Goal: Information Seeking & Learning: Learn about a topic

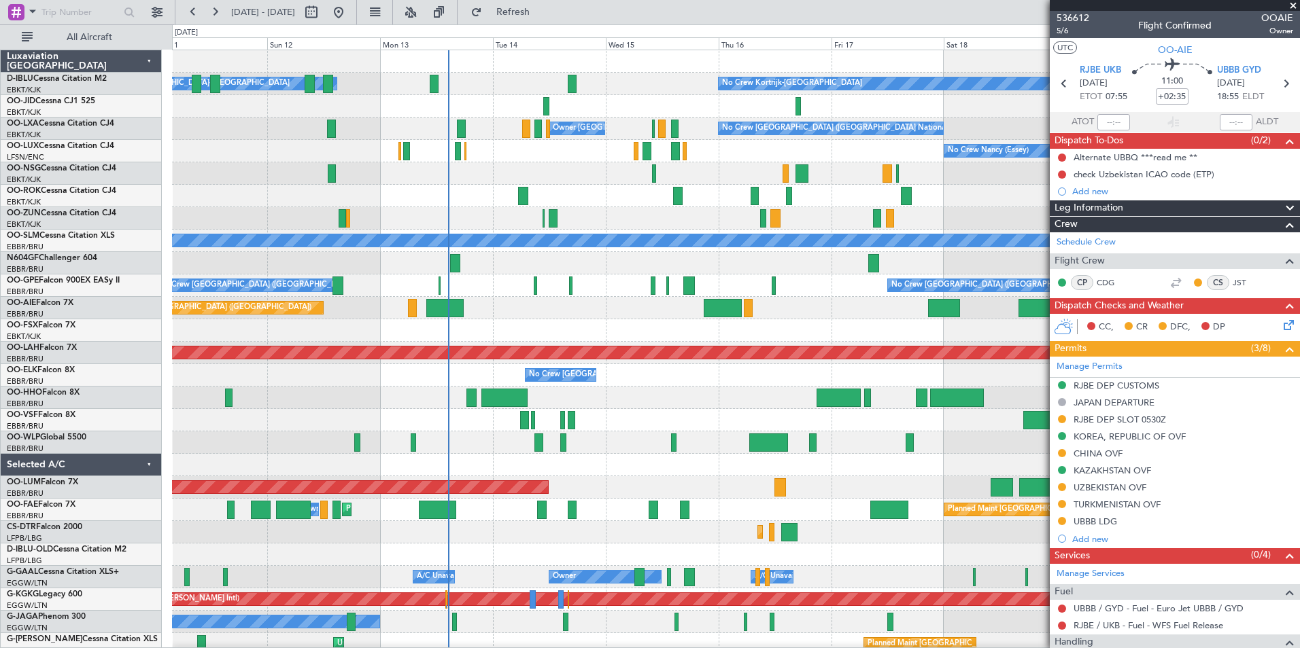
click at [541, 336] on div "Planned Maint Kortrijk-[GEOGRAPHIC_DATA]" at bounding box center [735, 330] width 1127 height 22
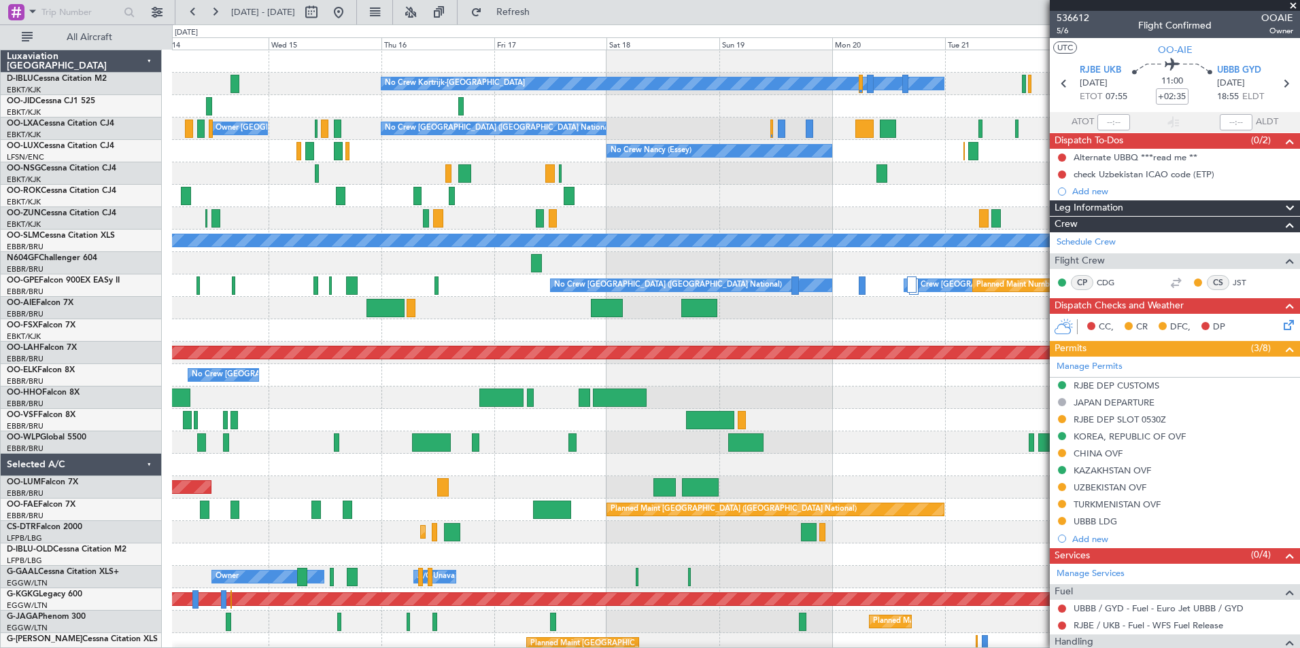
click at [446, 426] on div "No Crew Kortrijk-[GEOGRAPHIC_DATA] No Crew Owner [GEOGRAPHIC_DATA]-[GEOGRAPHIC_…" at bounding box center [735, 532] width 1127 height 965
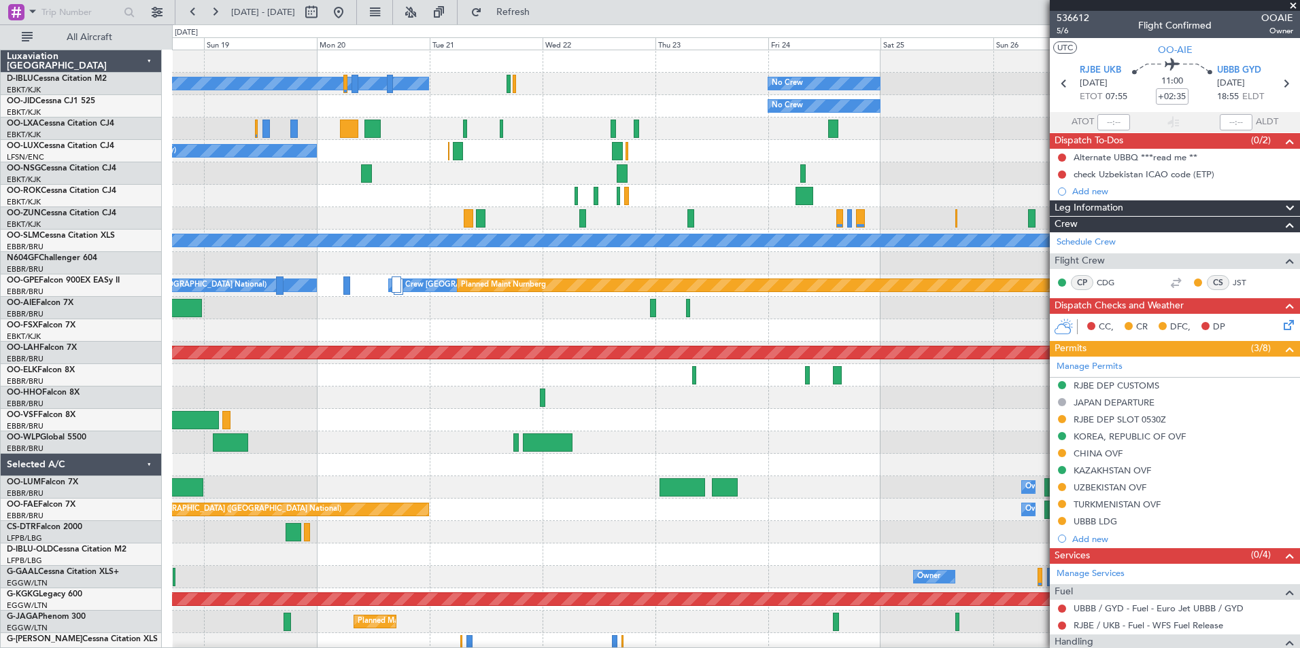
click at [249, 474] on div "No Crew Kortrijk-[GEOGRAPHIC_DATA] No Crew No Crew Planned Maint [GEOGRAPHIC_DA…" at bounding box center [735, 532] width 1127 height 965
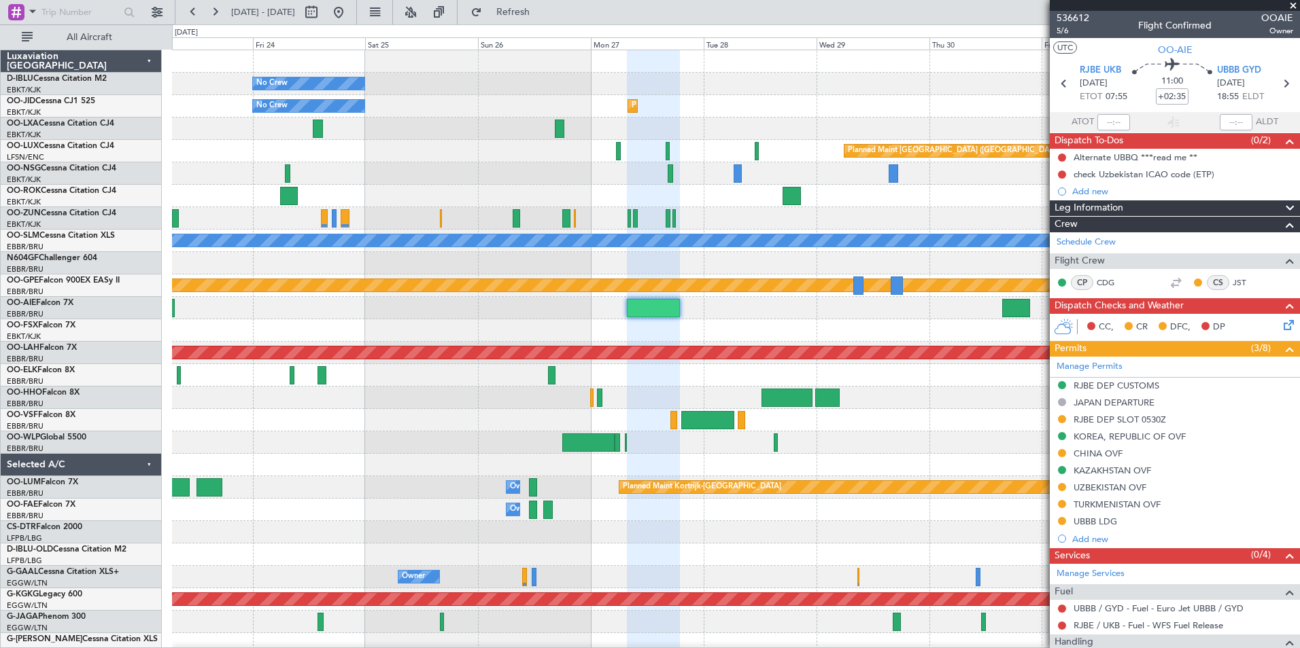
click at [311, 485] on div "No Crew No Crew Kortrijk-[GEOGRAPHIC_DATA] No Crew Planned Maint [GEOGRAPHIC_DA…" at bounding box center [735, 532] width 1127 height 965
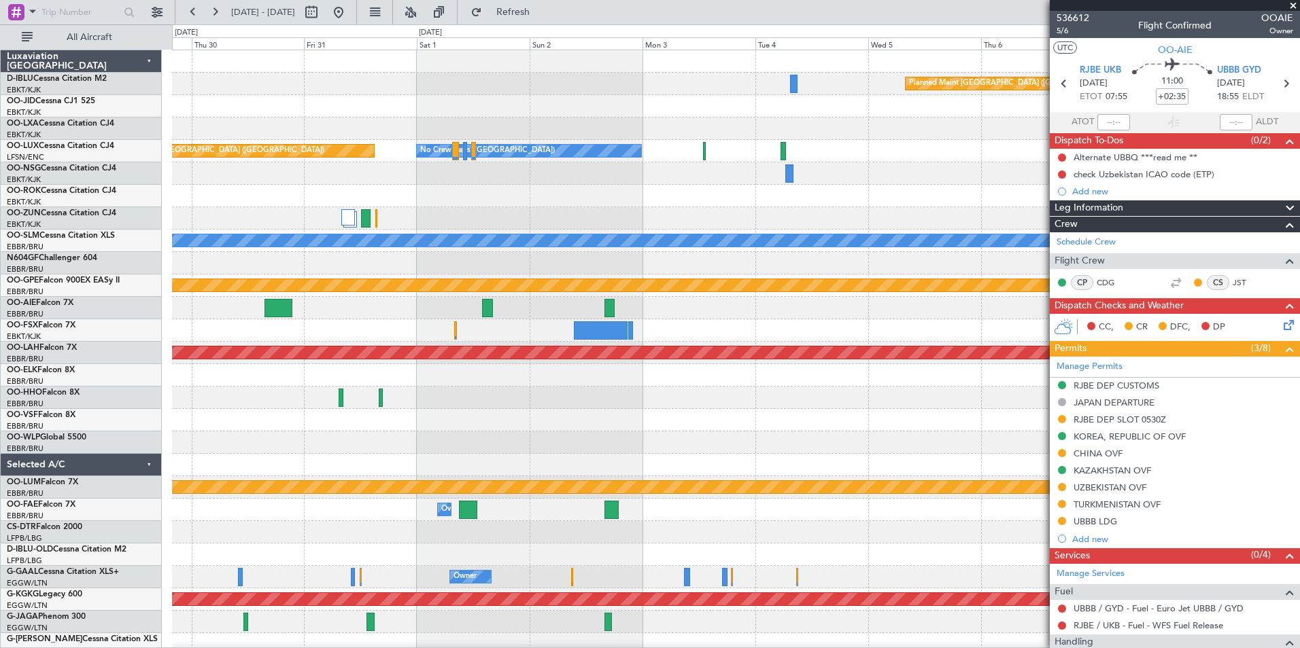
click at [454, 494] on div "Planned Maint [GEOGRAPHIC_DATA] ([GEOGRAPHIC_DATA]) Planned Maint [GEOGRAPHIC_D…" at bounding box center [735, 532] width 1127 height 965
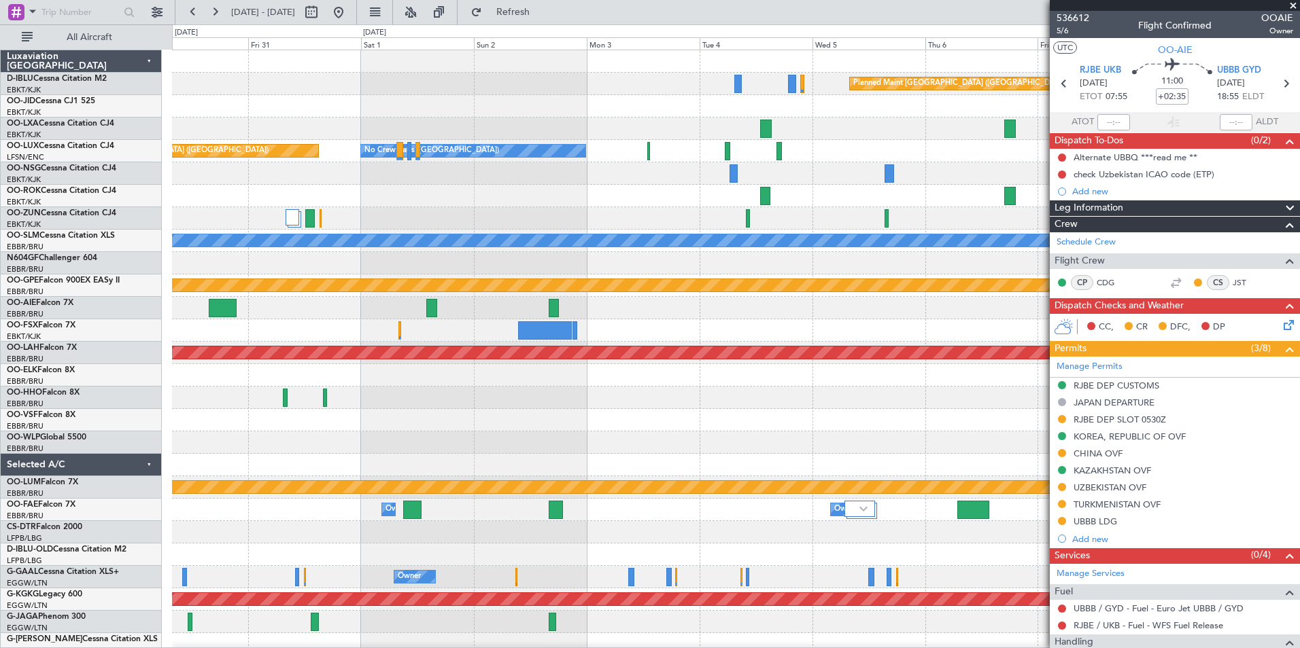
click at [567, 402] on div "Planned Maint [GEOGRAPHIC_DATA] ([GEOGRAPHIC_DATA]) Planned Maint [GEOGRAPHIC_D…" at bounding box center [735, 510] width 1127 height 920
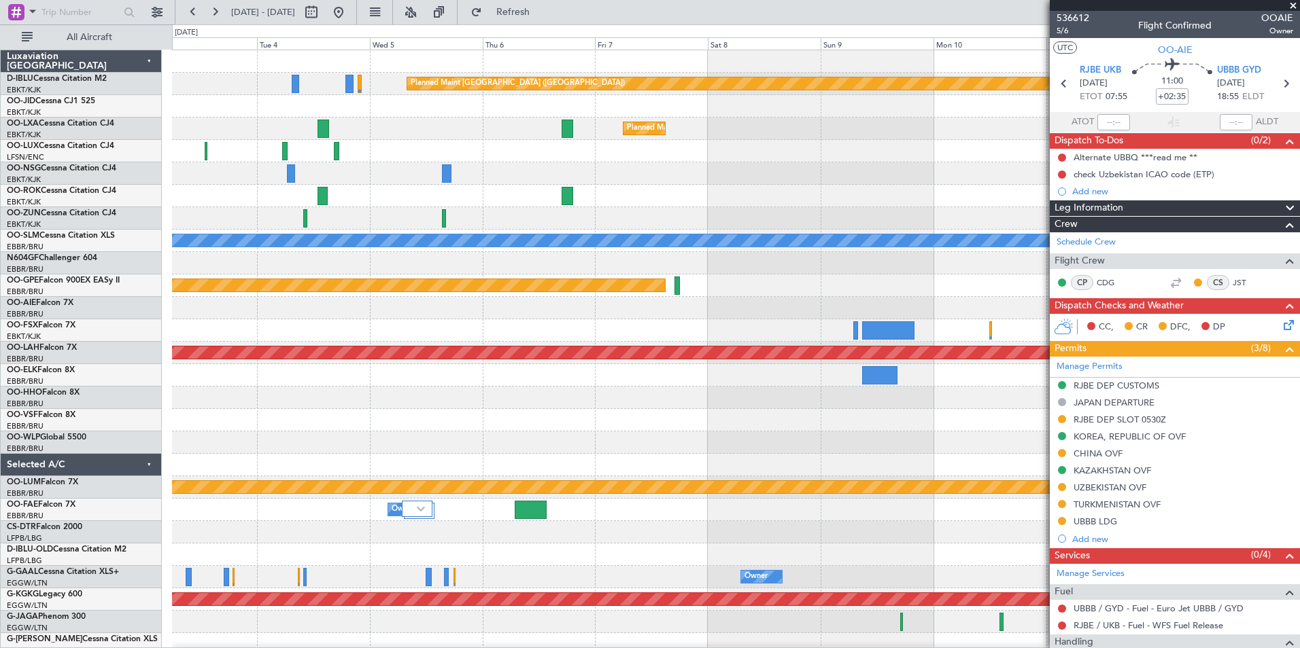
click at [215, 438] on div "Planned Maint [GEOGRAPHIC_DATA] ([GEOGRAPHIC_DATA]) Planned Maint [GEOGRAPHIC_D…" at bounding box center [735, 510] width 1127 height 920
click at [645, 422] on div at bounding box center [735, 420] width 1127 height 22
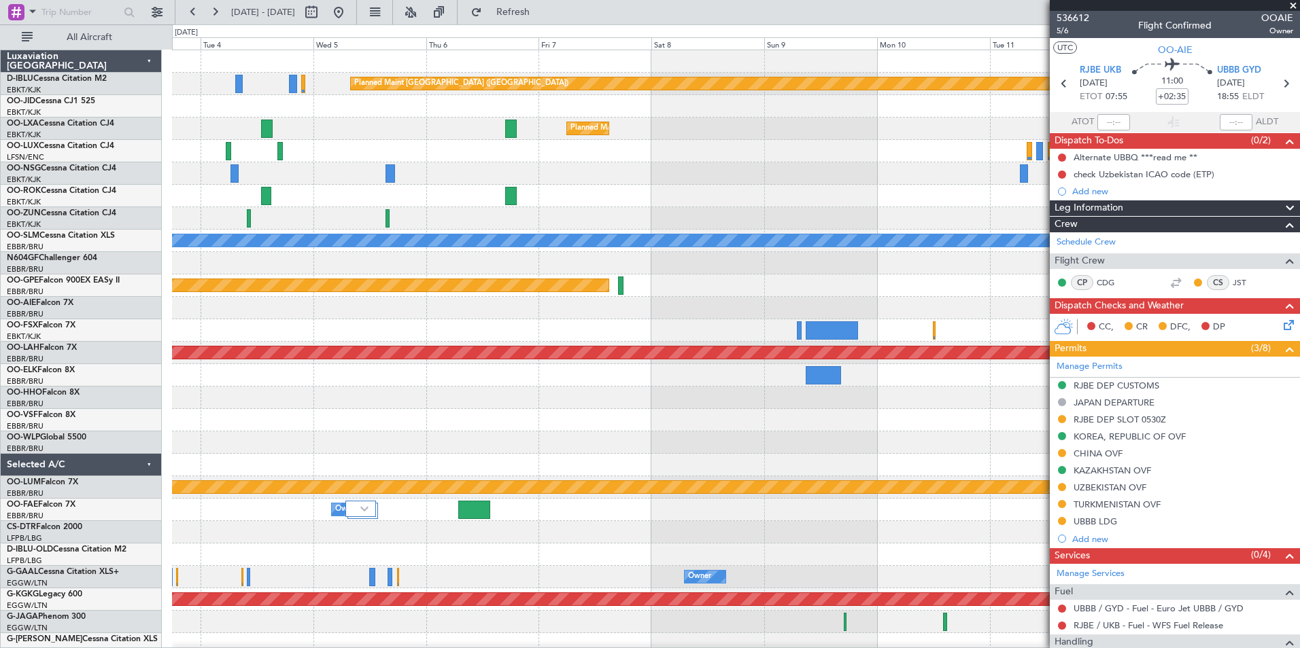
scroll to position [1, 0]
click at [978, 384] on div at bounding box center [735, 375] width 1127 height 22
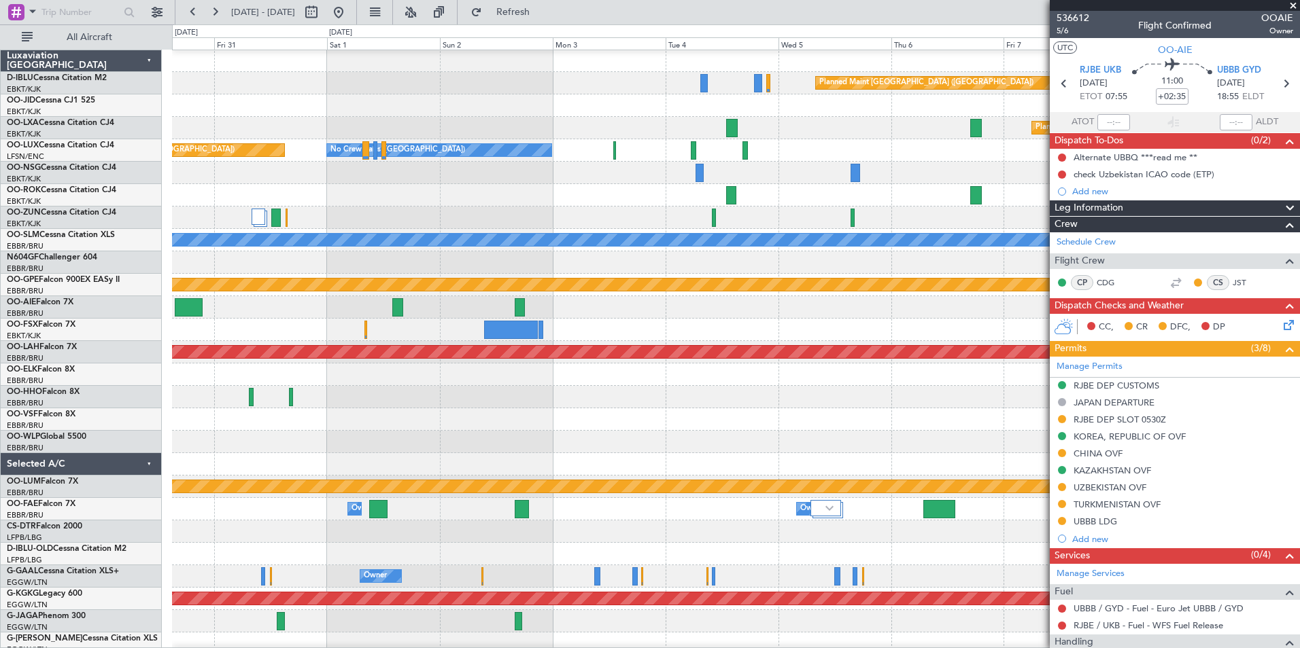
click at [793, 405] on div at bounding box center [735, 397] width 1127 height 22
click at [349, 10] on button at bounding box center [339, 12] width 22 height 22
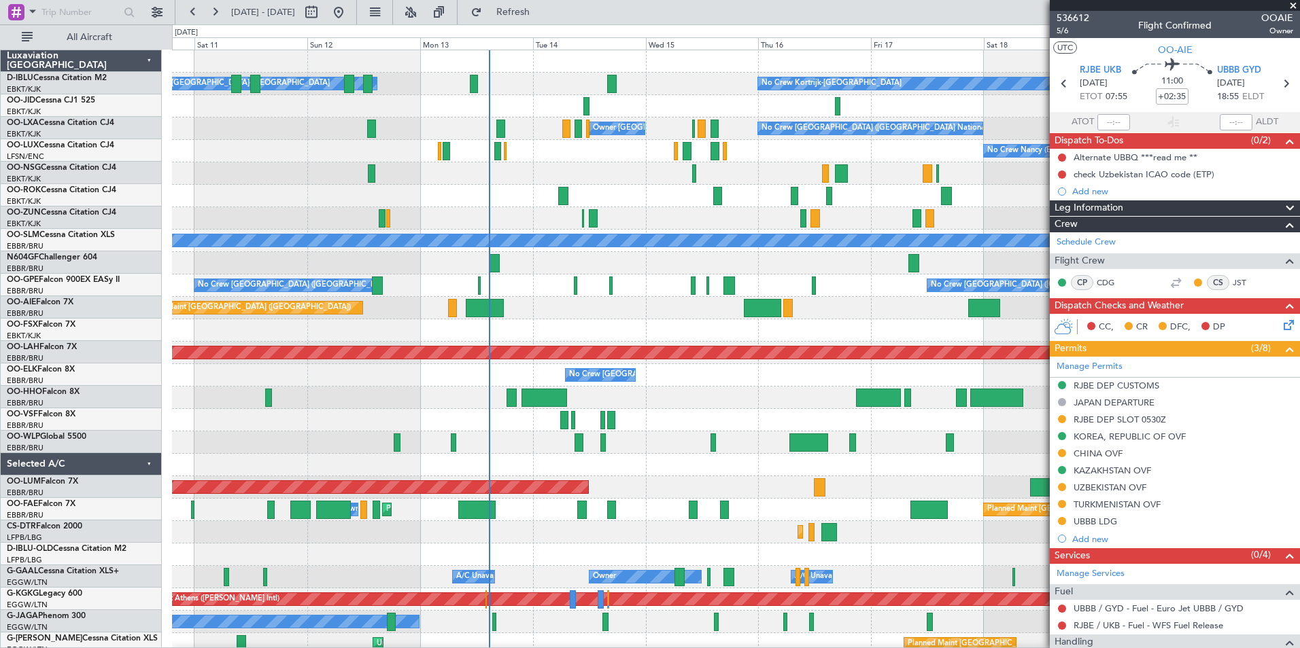
scroll to position [0, 0]
click at [623, 313] on div "Planned Maint [GEOGRAPHIC_DATA] ([GEOGRAPHIC_DATA])" at bounding box center [735, 308] width 1127 height 22
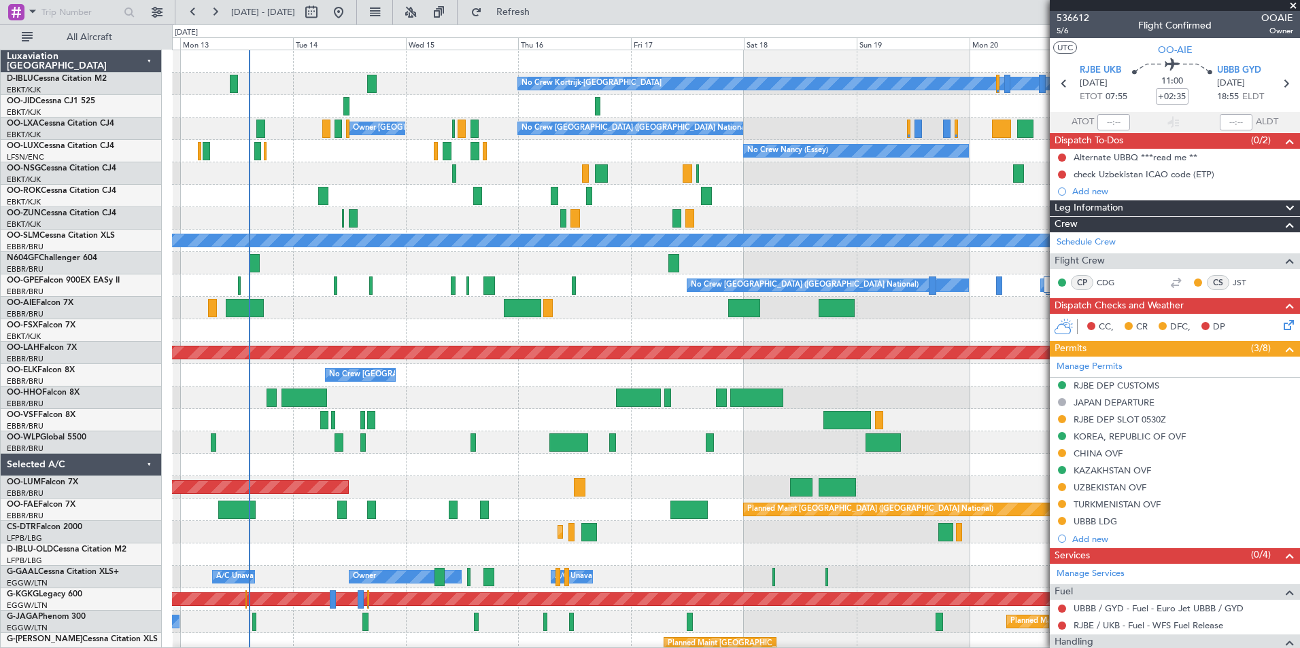
click at [619, 322] on div "No Crew Kortrijk-[GEOGRAPHIC_DATA] Owner [GEOGRAPHIC_DATA]-[GEOGRAPHIC_DATA] No…" at bounding box center [735, 532] width 1127 height 965
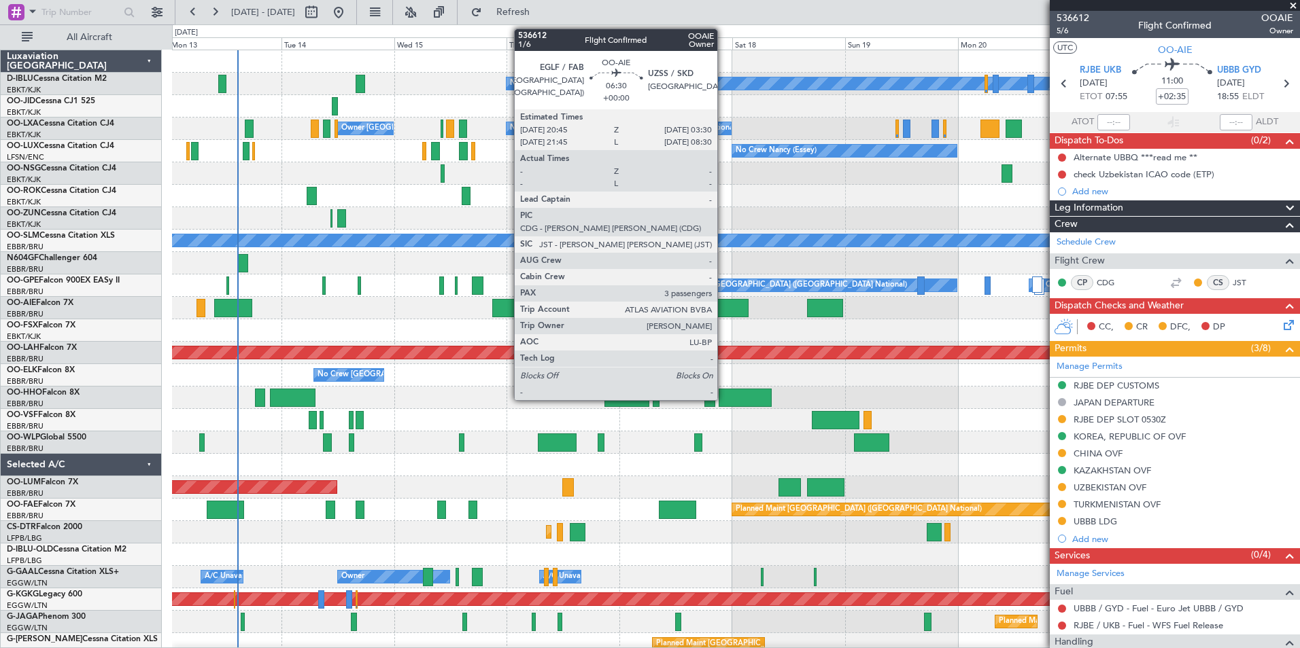
click at [723, 309] on div at bounding box center [732, 308] width 32 height 18
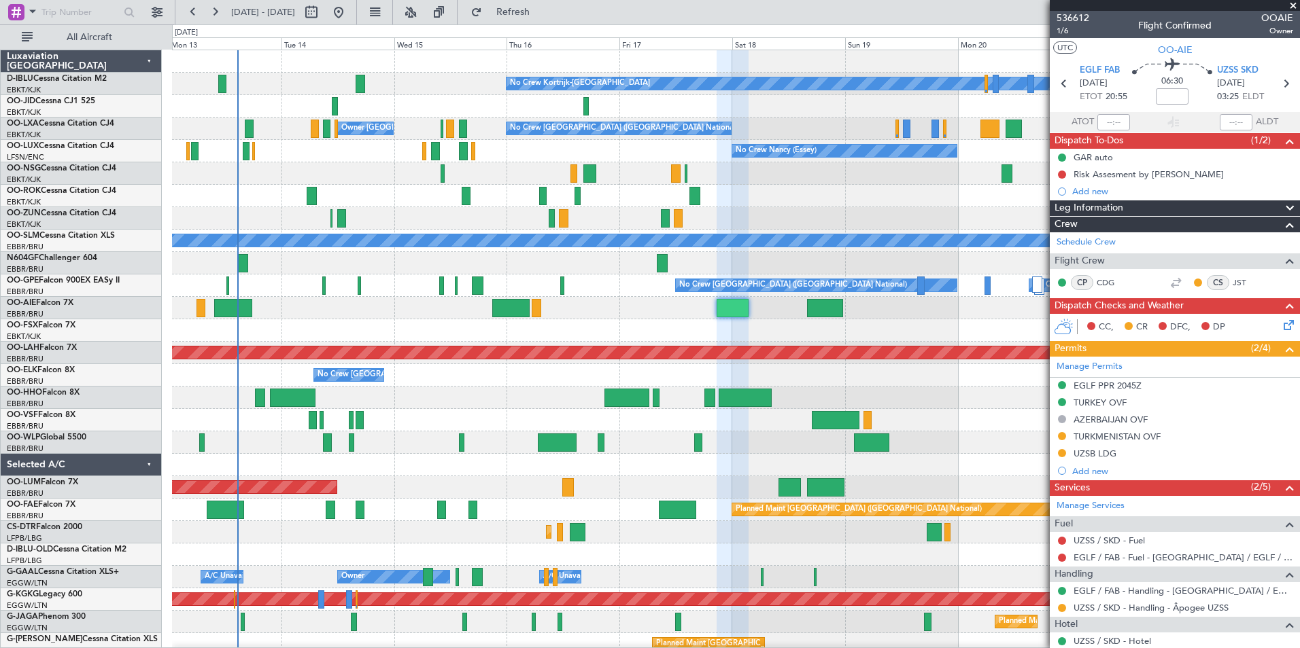
click at [818, 319] on div "No Crew Kortrijk-[GEOGRAPHIC_DATA] Owner [GEOGRAPHIC_DATA]-[GEOGRAPHIC_DATA] No…" at bounding box center [735, 532] width 1127 height 965
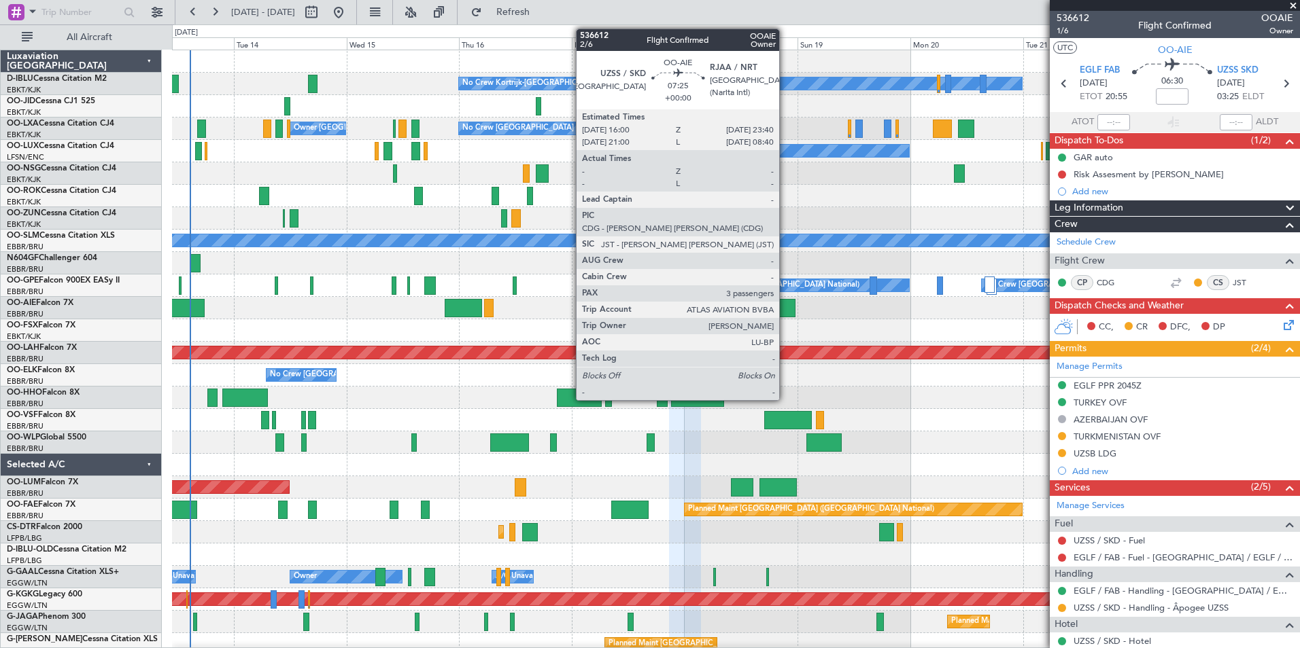
click at [785, 299] on div at bounding box center [777, 308] width 36 height 18
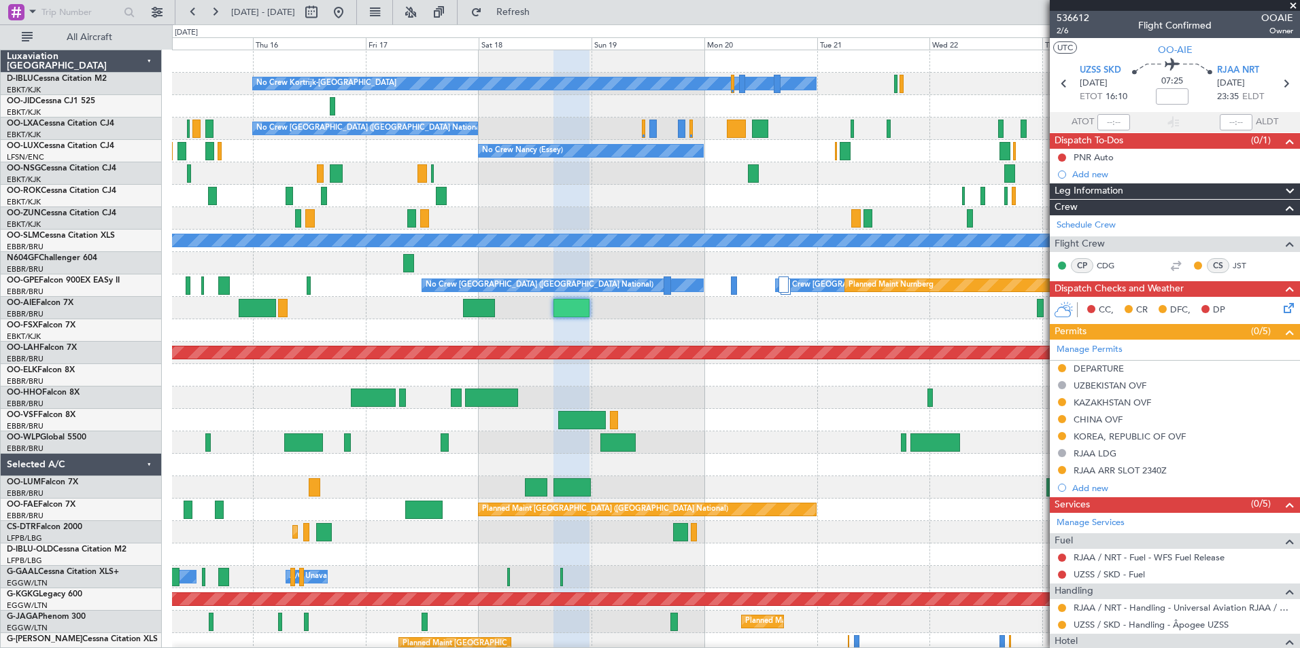
click at [598, 351] on div "No Crew Kortrijk-[GEOGRAPHIC_DATA] No Crew No Crew Planned Maint [GEOGRAPHIC_DA…" at bounding box center [735, 532] width 1127 height 965
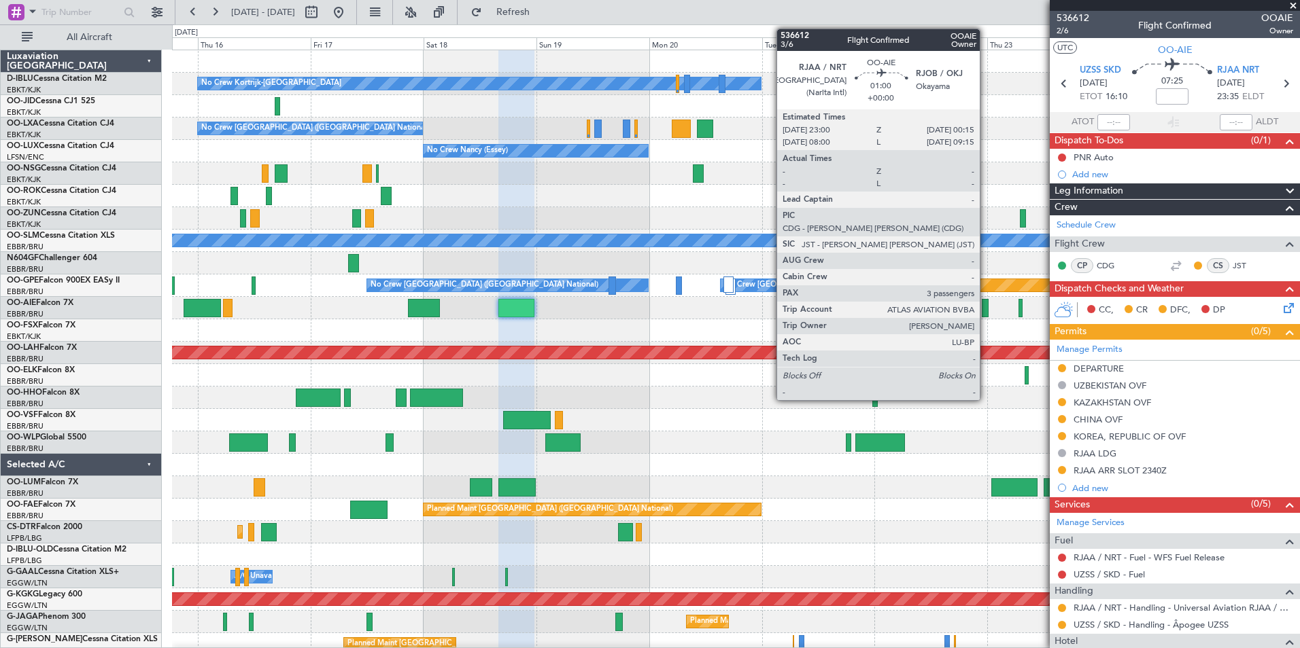
click at [986, 313] on div at bounding box center [985, 308] width 6 height 18
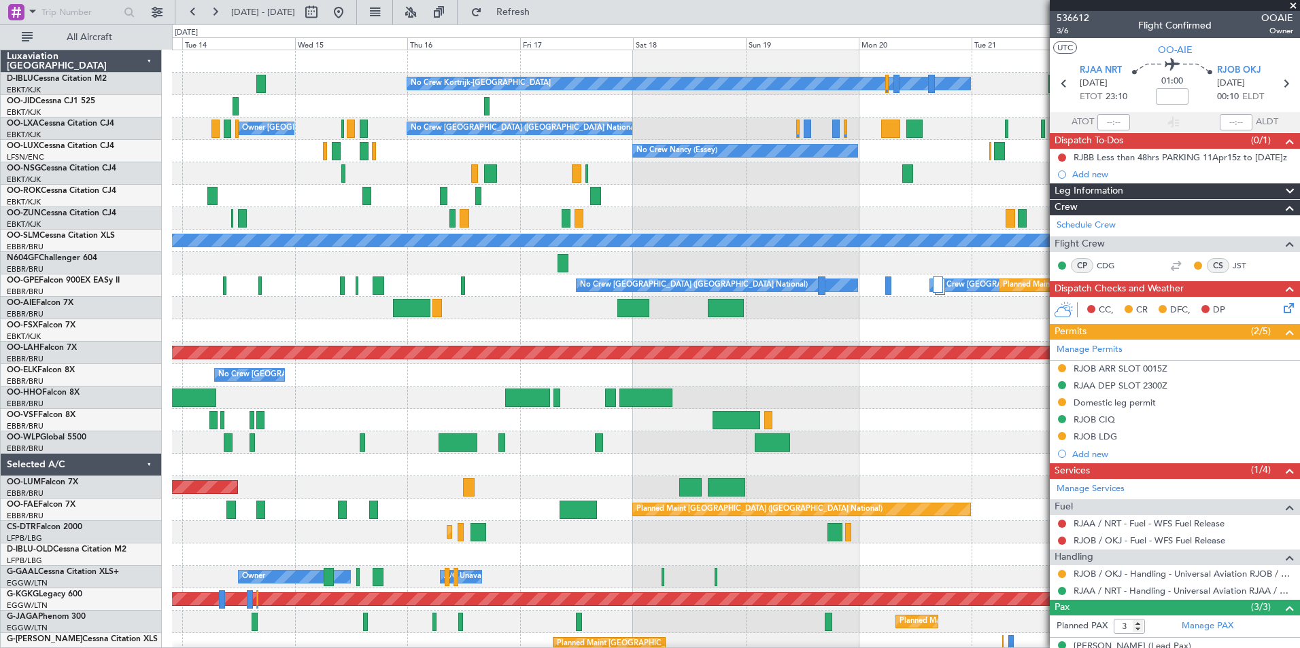
click at [863, 477] on div "No Crew Kortrijk-[GEOGRAPHIC_DATA] No Crew Owner [GEOGRAPHIC_DATA]-[GEOGRAPHIC_…" at bounding box center [735, 521] width 1127 height 942
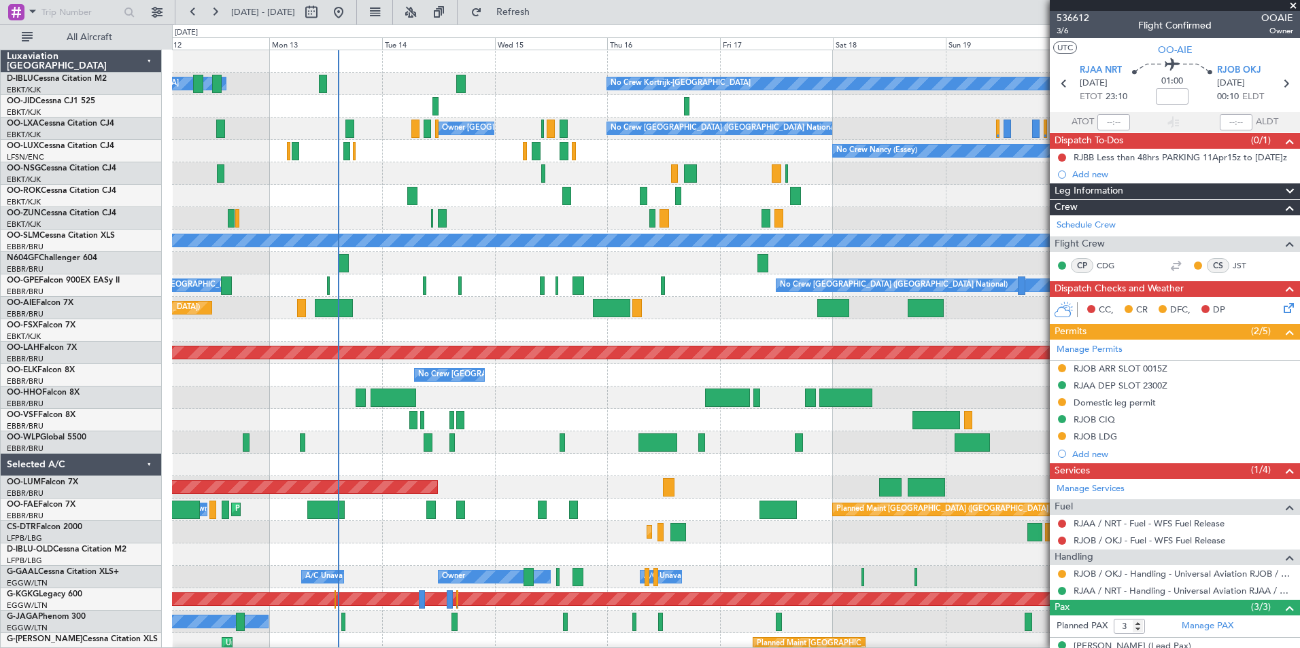
click at [789, 491] on div "No Crew Kortrijk-[GEOGRAPHIC_DATA] Owner [GEOGRAPHIC_DATA]-[GEOGRAPHIC_DATA] No…" at bounding box center [735, 521] width 1127 height 942
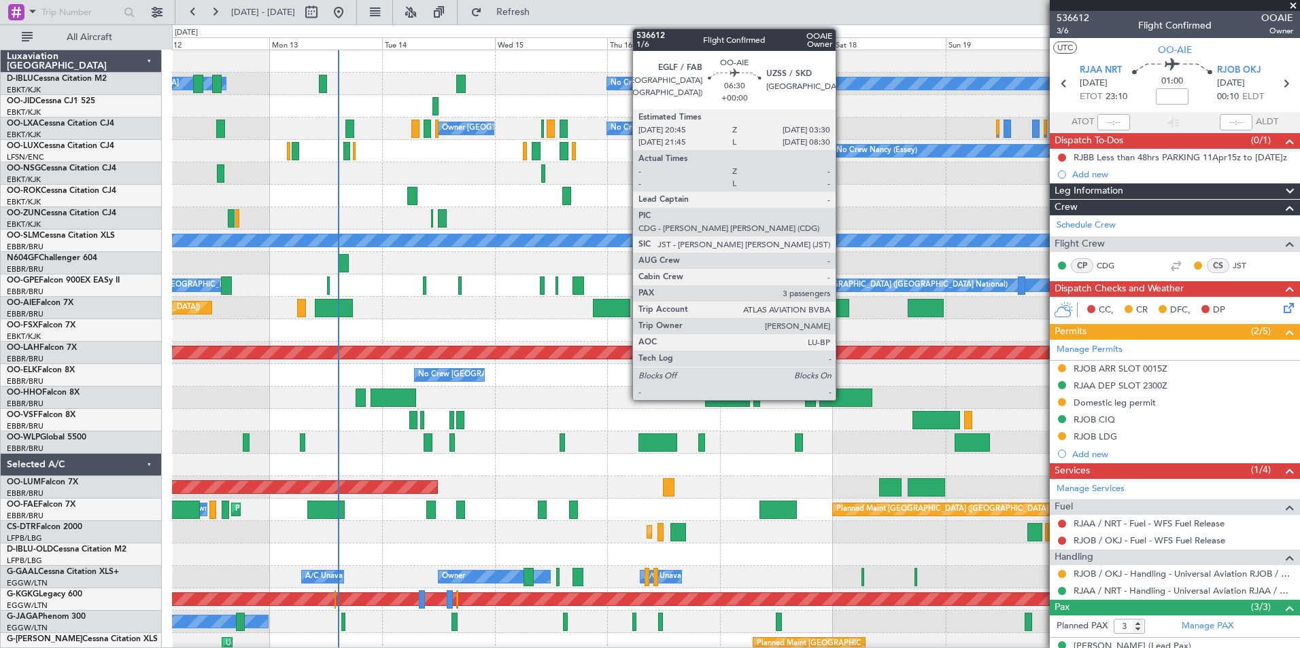
click at [842, 305] on div at bounding box center [833, 308] width 32 height 18
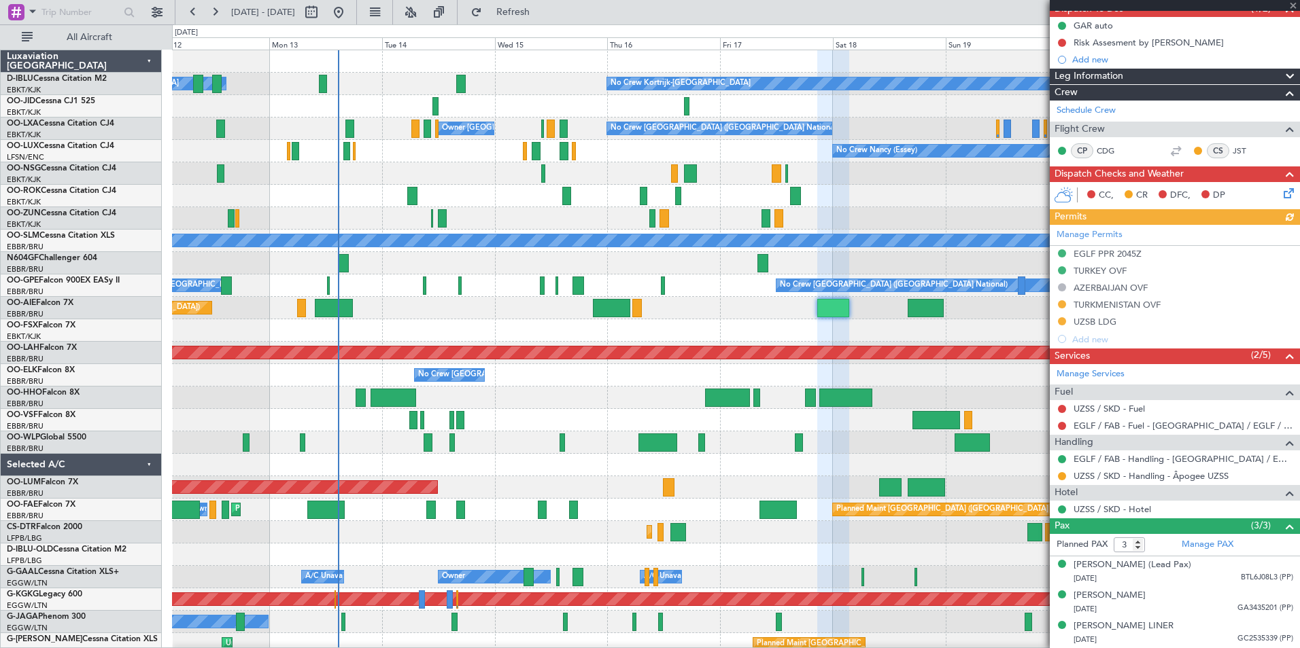
scroll to position [145, 0]
click at [1181, 470] on link "UZSS / SKD - Handling - Âpogee UZSS" at bounding box center [1150, 476] width 155 height 12
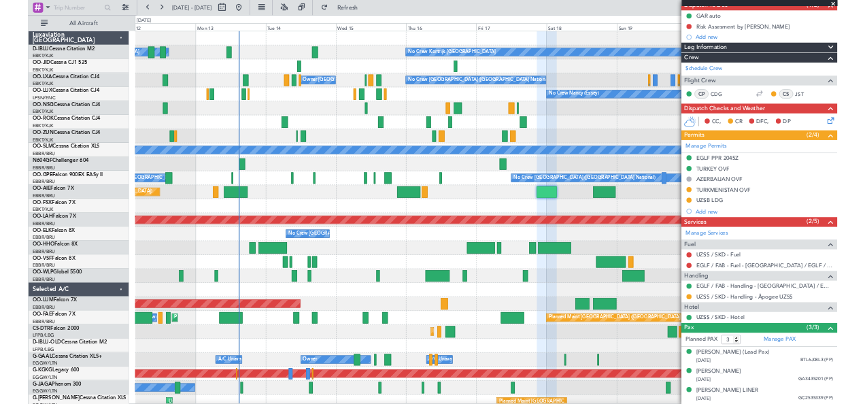
scroll to position [0, 0]
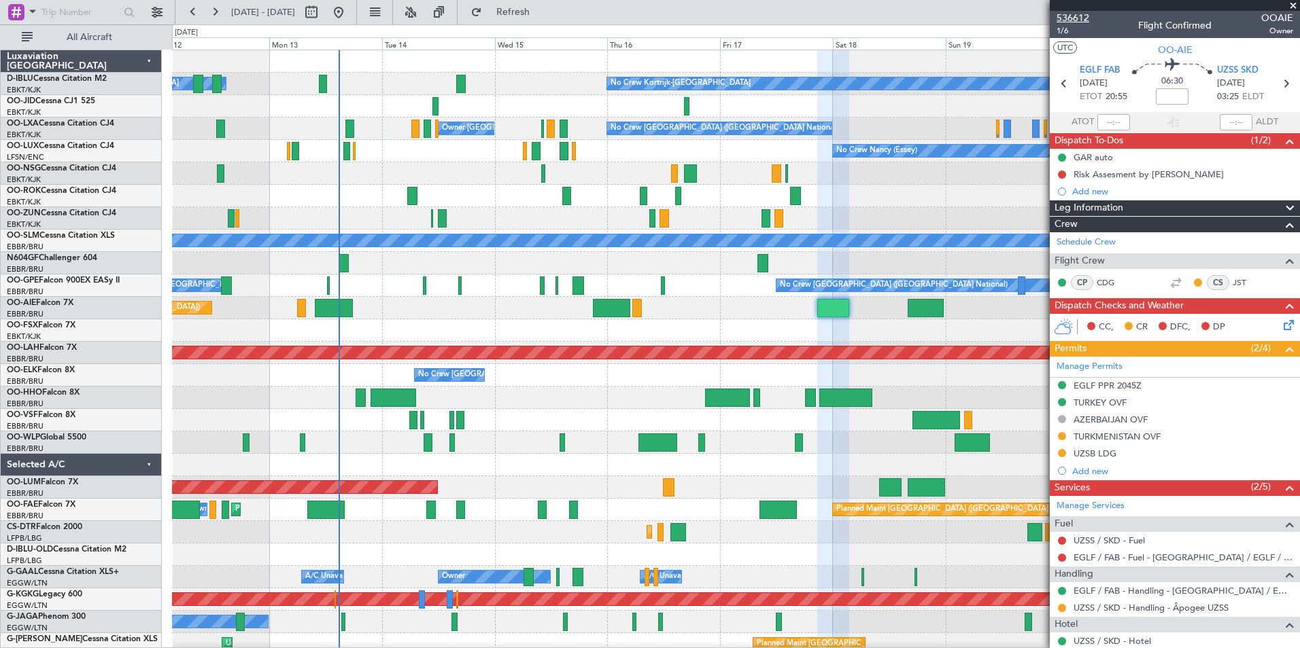
click at [1075, 21] on span "536612" at bounding box center [1072, 18] width 33 height 14
